Goal: Find specific page/section: Find specific page/section

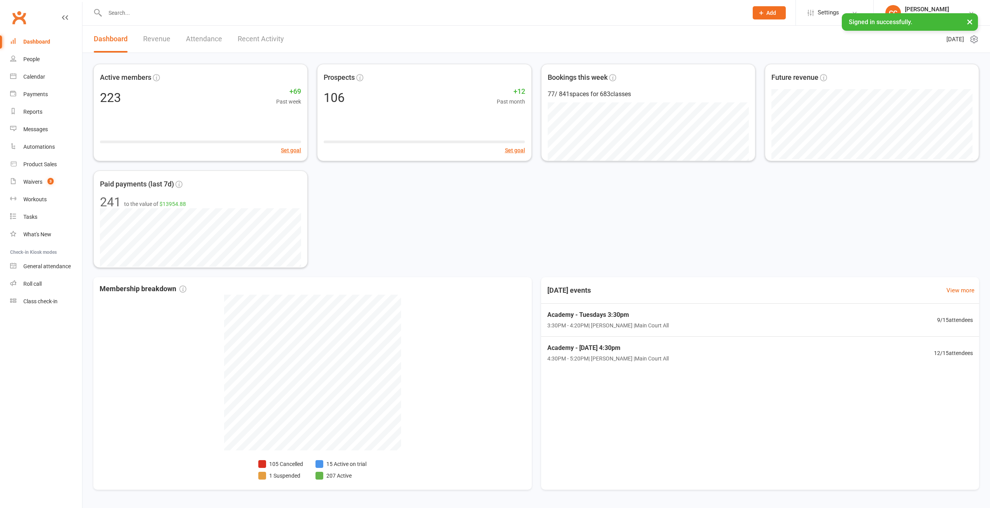
click at [160, 33] on link "Revenue" at bounding box center [156, 39] width 27 height 27
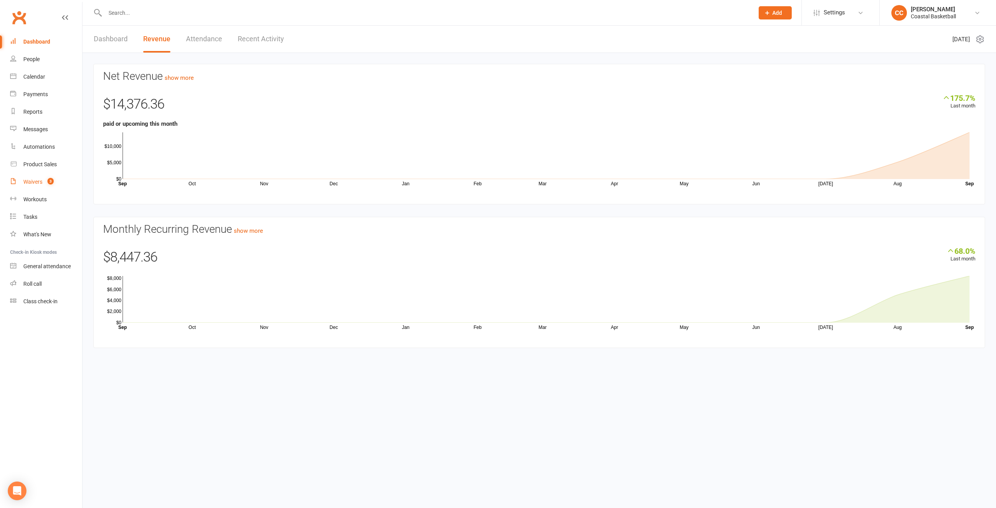
click at [31, 179] on div "Waivers" at bounding box center [32, 182] width 19 height 6
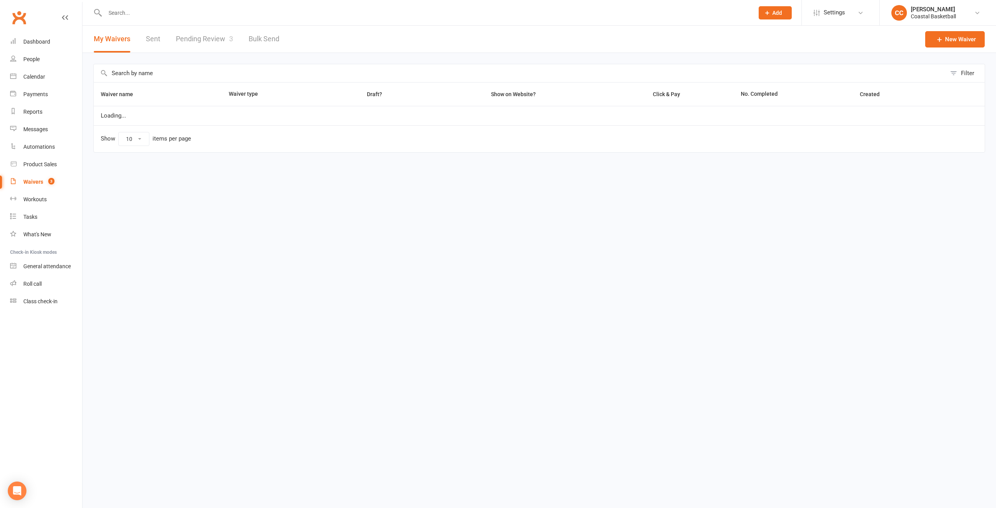
select select "25"
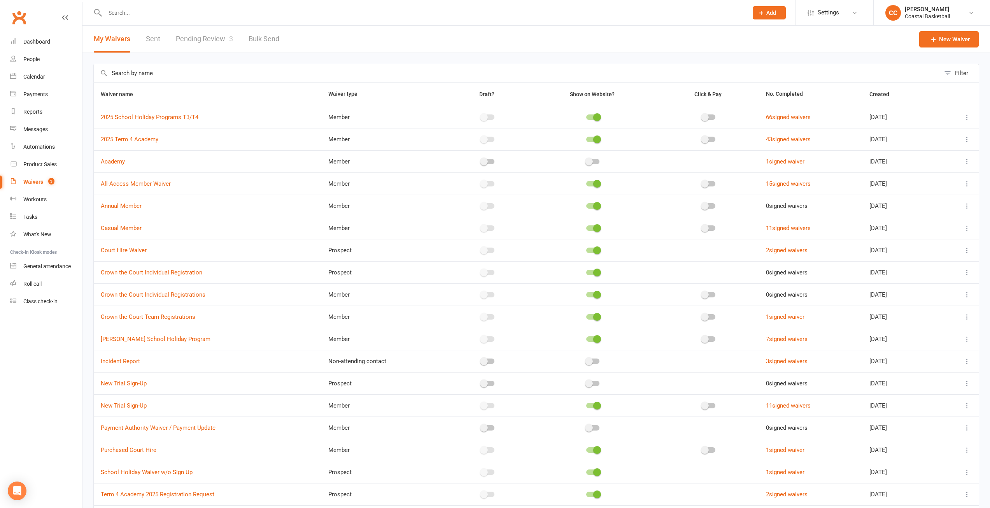
click at [211, 33] on link "Pending Review 3" at bounding box center [204, 39] width 57 height 27
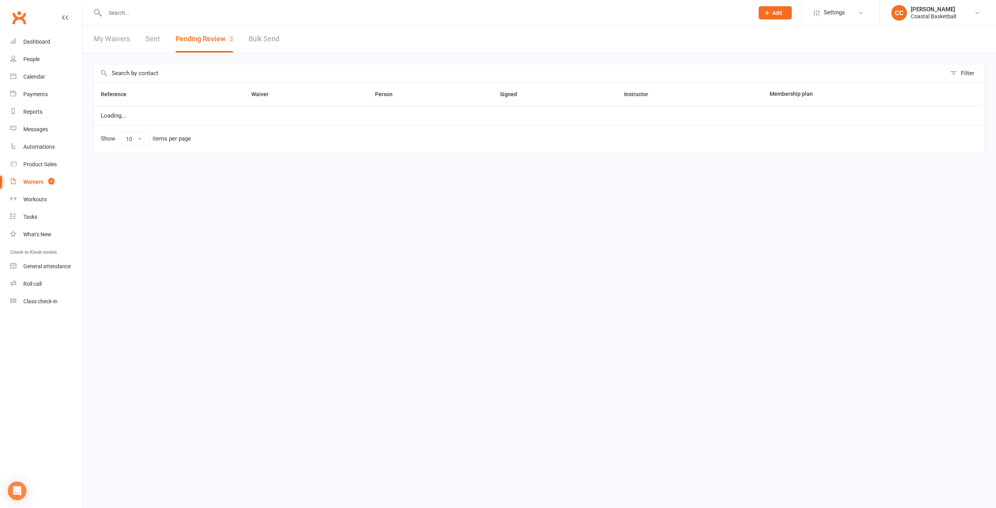
select select "25"
